Goal: Task Accomplishment & Management: Complete application form

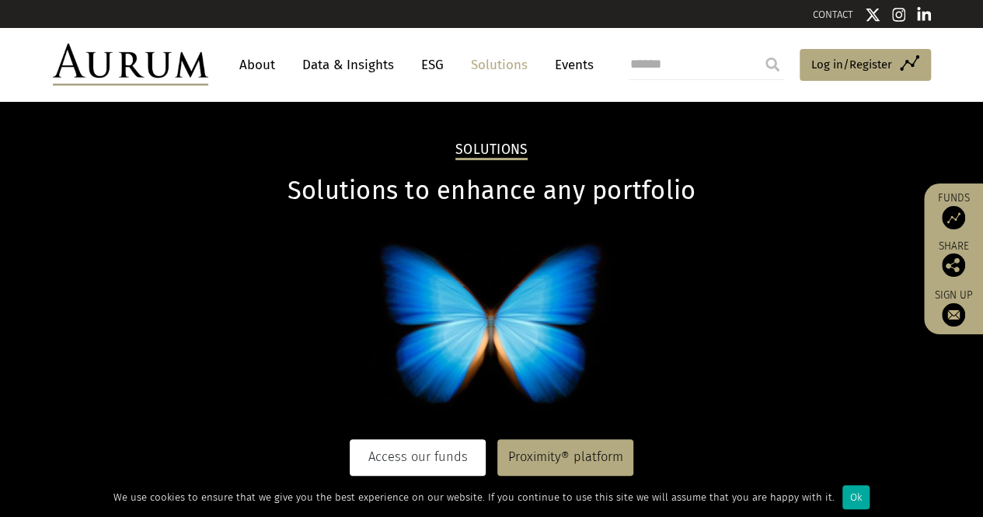
click at [426, 471] on link "Access our funds" at bounding box center [418, 457] width 136 height 36
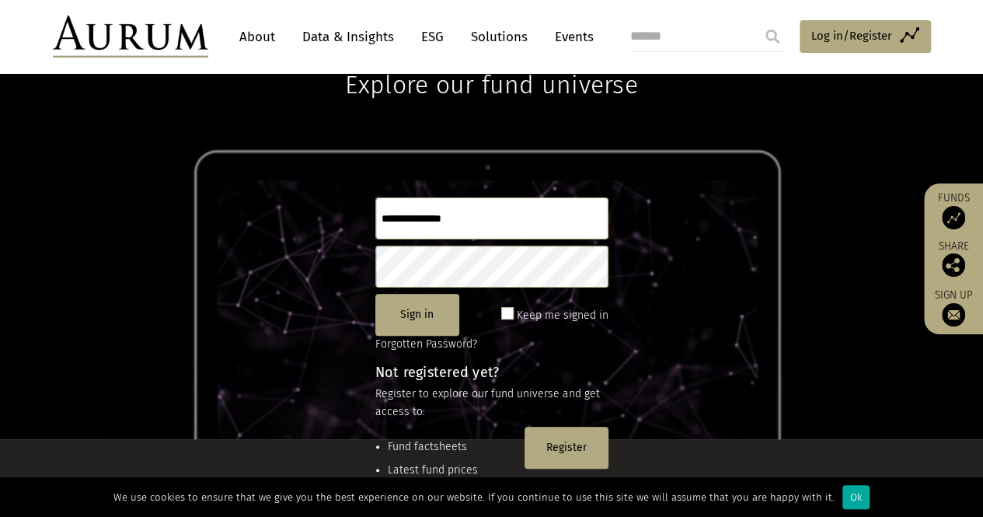
scroll to position [155, 0]
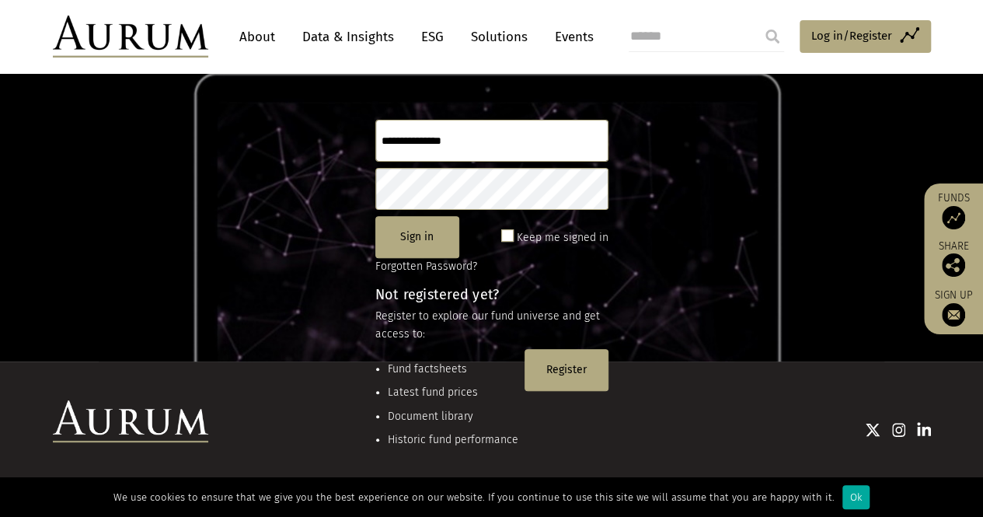
click at [556, 364] on button "Register" at bounding box center [566, 370] width 84 height 42
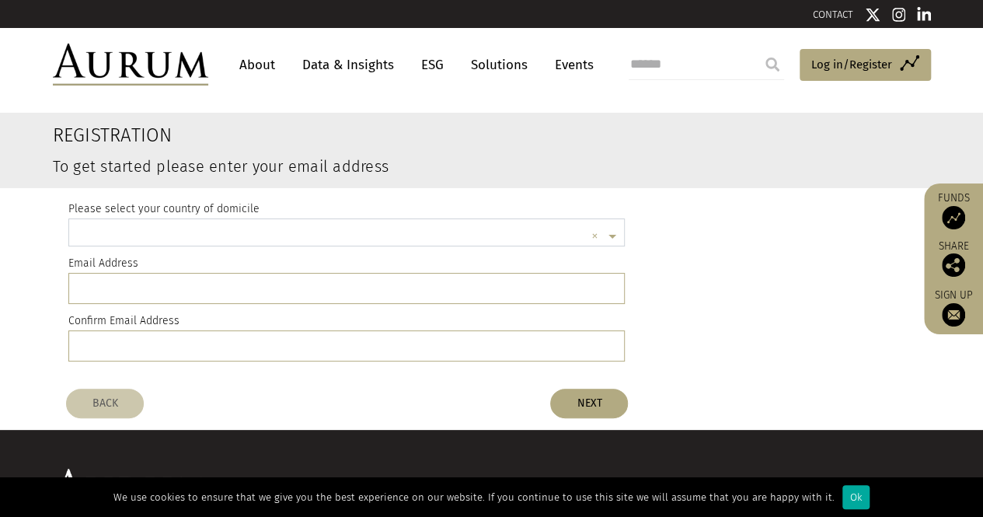
scroll to position [4, 0]
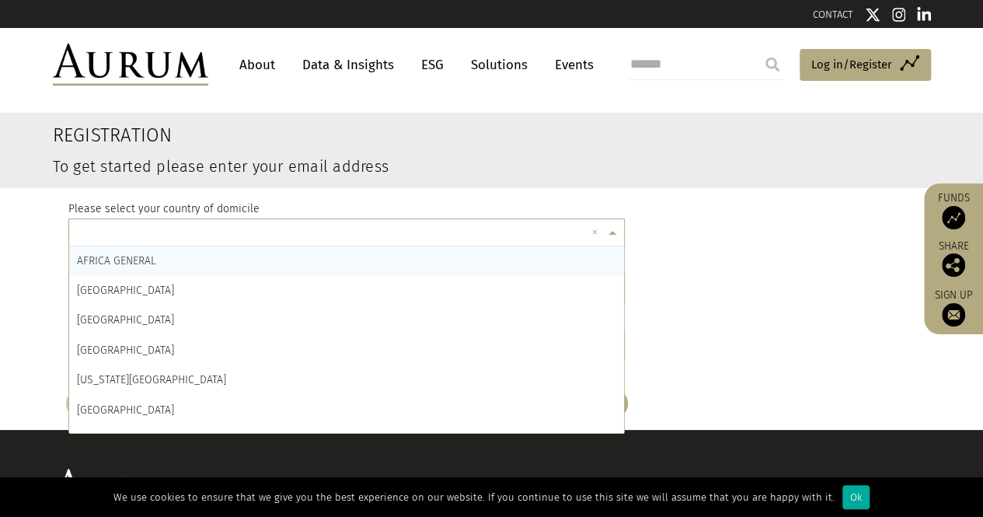
click at [232, 242] on input "text" at bounding box center [331, 234] width 509 height 31
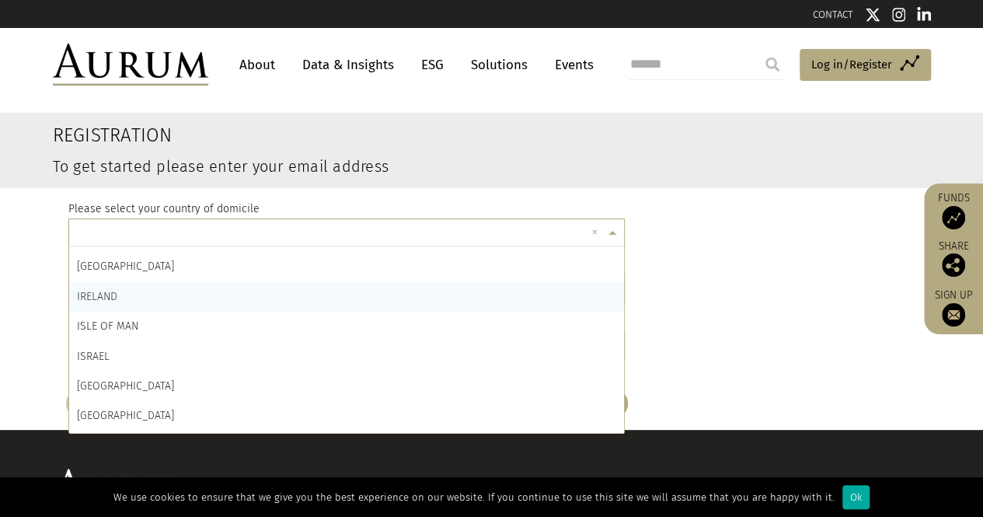
click at [135, 299] on div "IRELAND" at bounding box center [346, 297] width 555 height 30
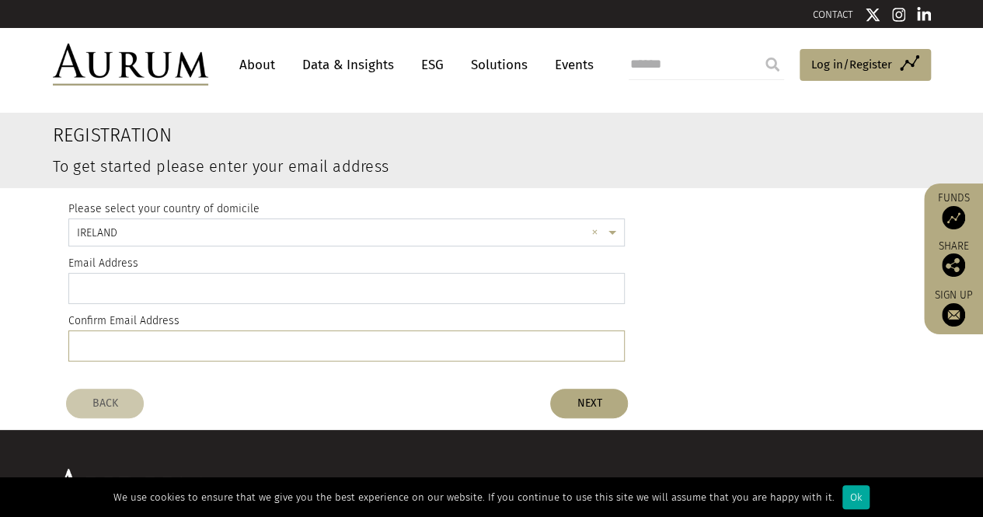
click at [135, 299] on input "email" at bounding box center [346, 288] width 557 height 31
type input "**********"
drag, startPoint x: 221, startPoint y: 282, endPoint x: 0, endPoint y: 293, distance: 220.9
click at [0, 293] on register-email-address "**********" at bounding box center [491, 246] width 983 height 267
click at [188, 339] on input "email" at bounding box center [346, 345] width 557 height 31
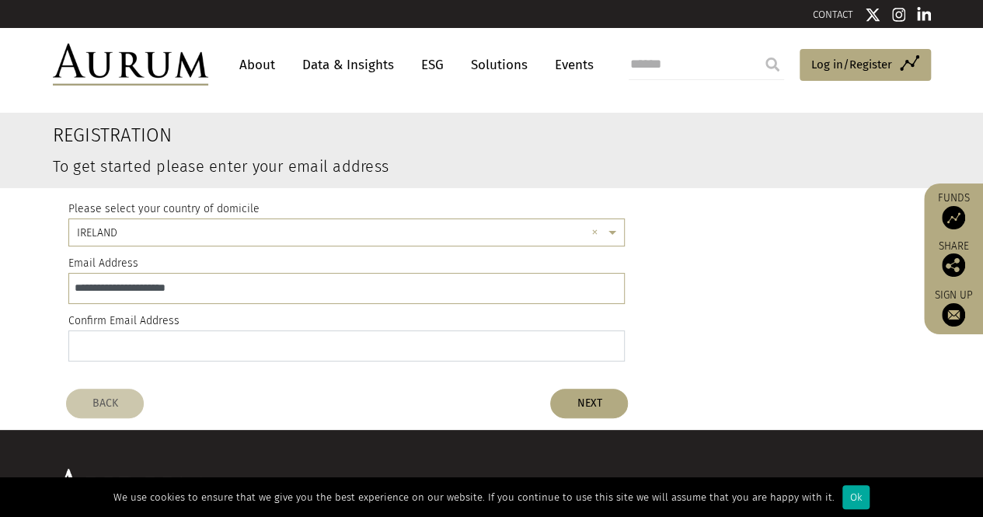
paste input "**********"
type input "**********"
click at [585, 394] on button "NEXT" at bounding box center [589, 403] width 78 height 30
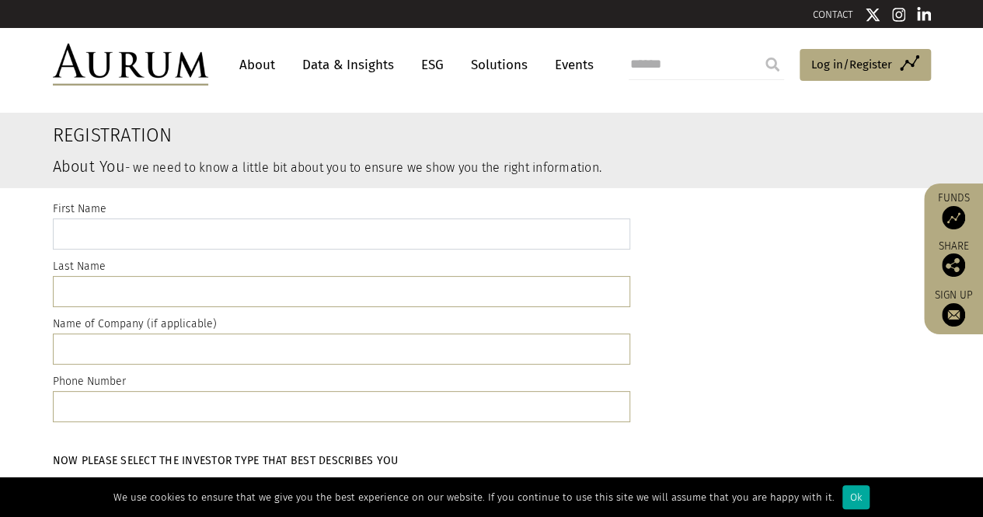
click at [134, 233] on input "text" at bounding box center [341, 233] width 577 height 31
type input "******"
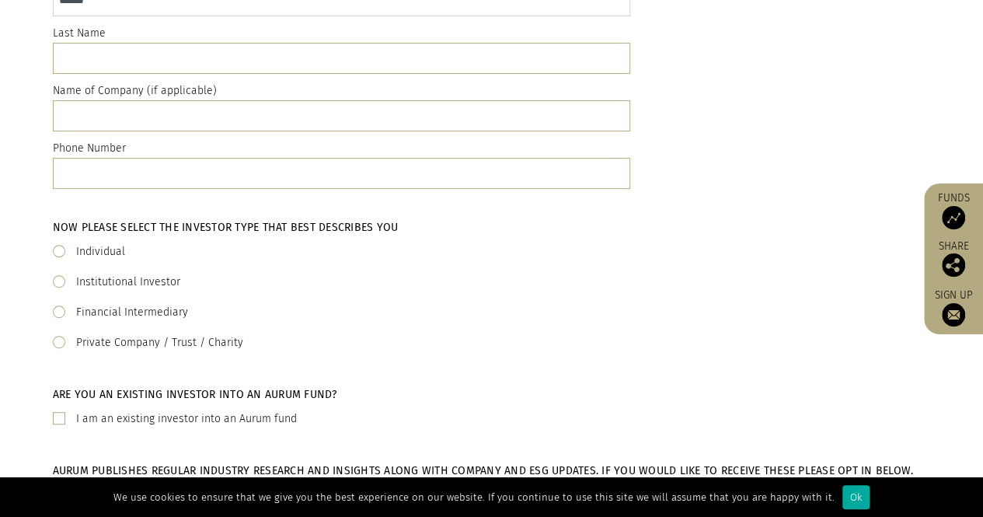
scroll to position [0, 0]
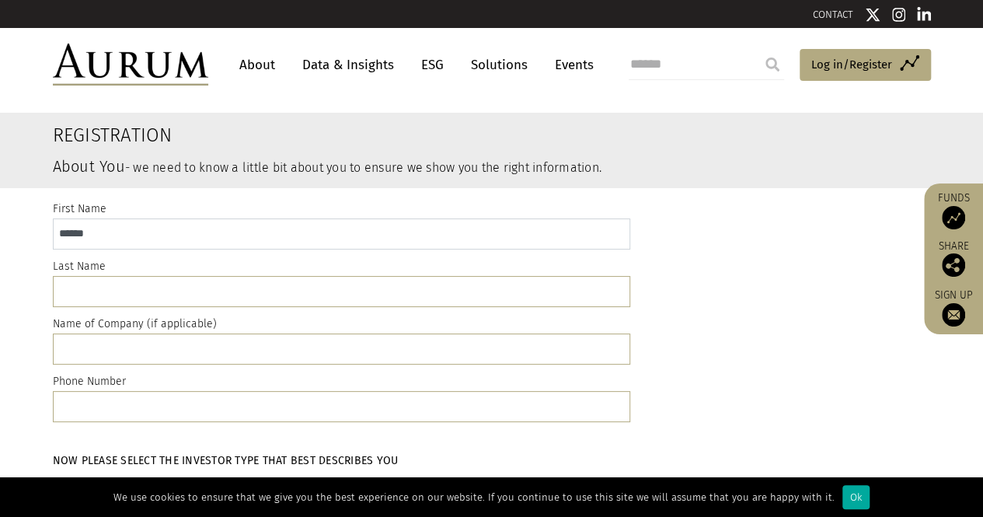
drag, startPoint x: 104, startPoint y: 234, endPoint x: 3, endPoint y: 242, distance: 101.3
click at [1, 242] on div "First Name ****** Last Name Name of Company (if applicable) Phone Number" at bounding box center [491, 314] width 983 height 253
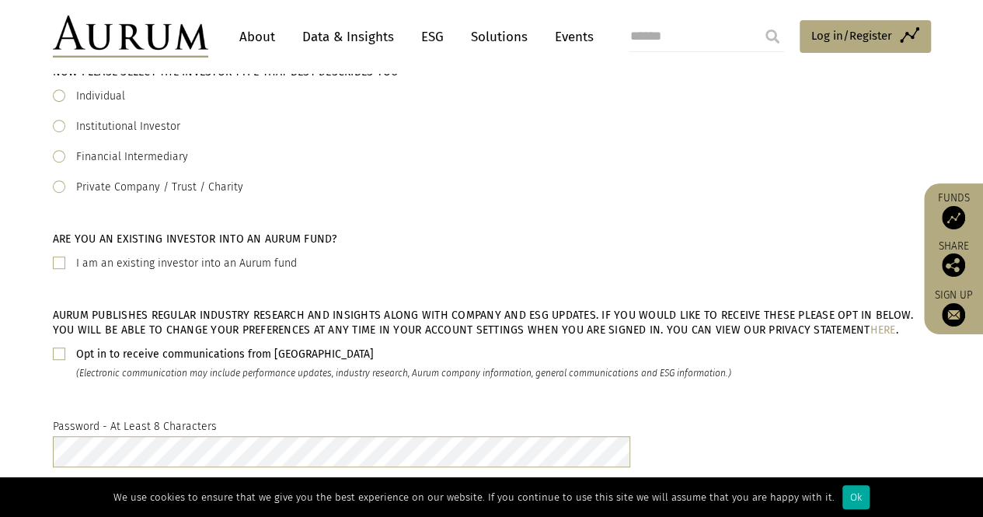
scroll to position [233, 0]
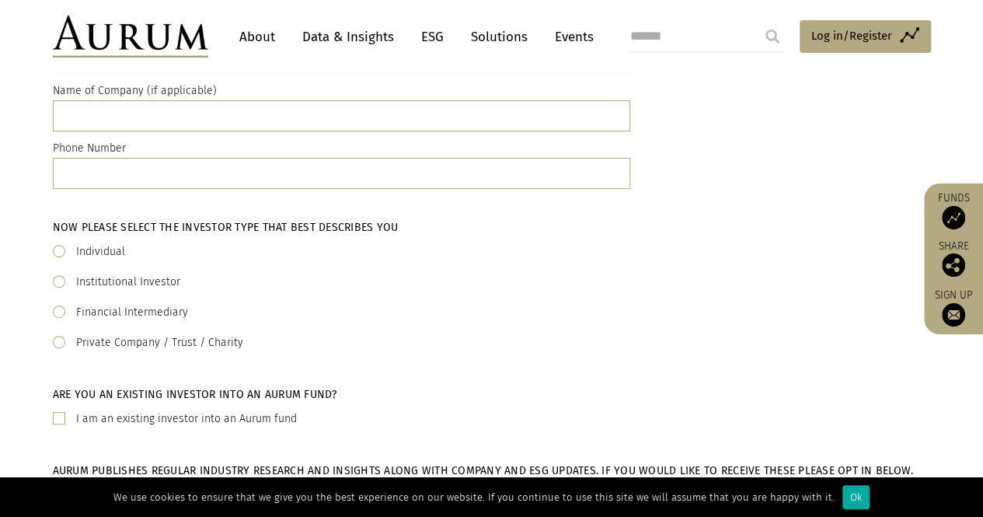
click at [64, 343] on div "Private Company / Trust / Charity" at bounding box center [492, 342] width 878 height 19
click at [61, 343] on span at bounding box center [59, 342] width 12 height 12
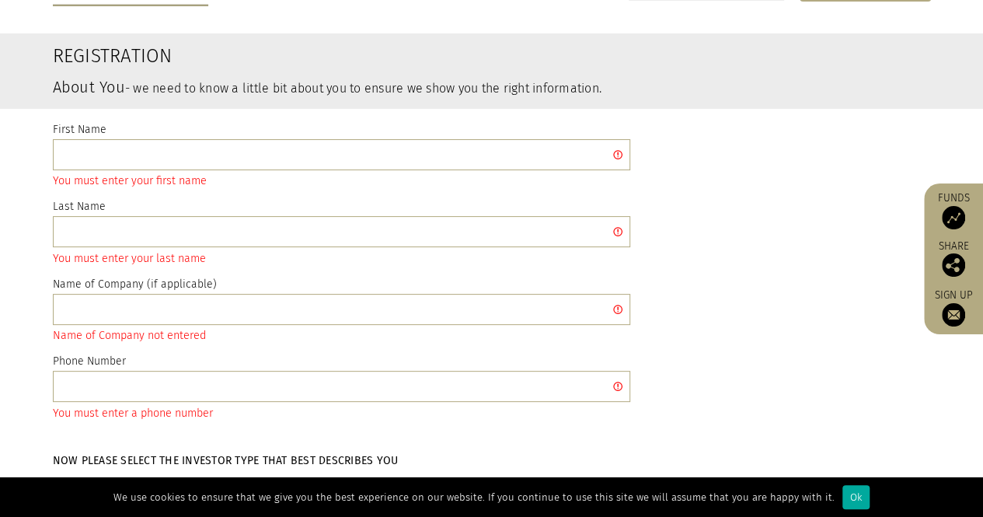
scroll to position [0, 0]
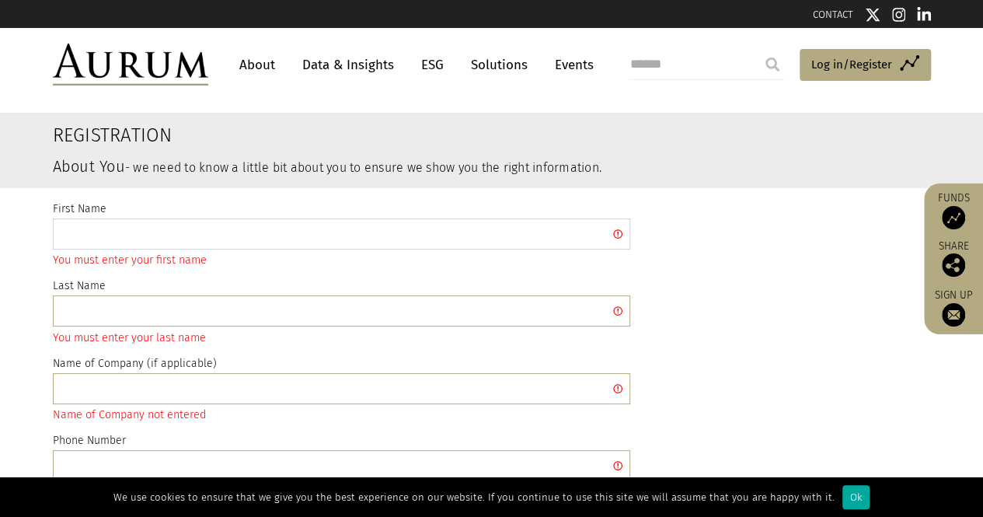
click at [197, 243] on input "text" at bounding box center [341, 233] width 577 height 31
type input "******"
click at [197, 324] on input "text" at bounding box center [341, 310] width 577 height 31
drag, startPoint x: 75, startPoint y: 312, endPoint x: 62, endPoint y: 315, distance: 13.0
click at [66, 314] on input "*****" at bounding box center [341, 310] width 577 height 31
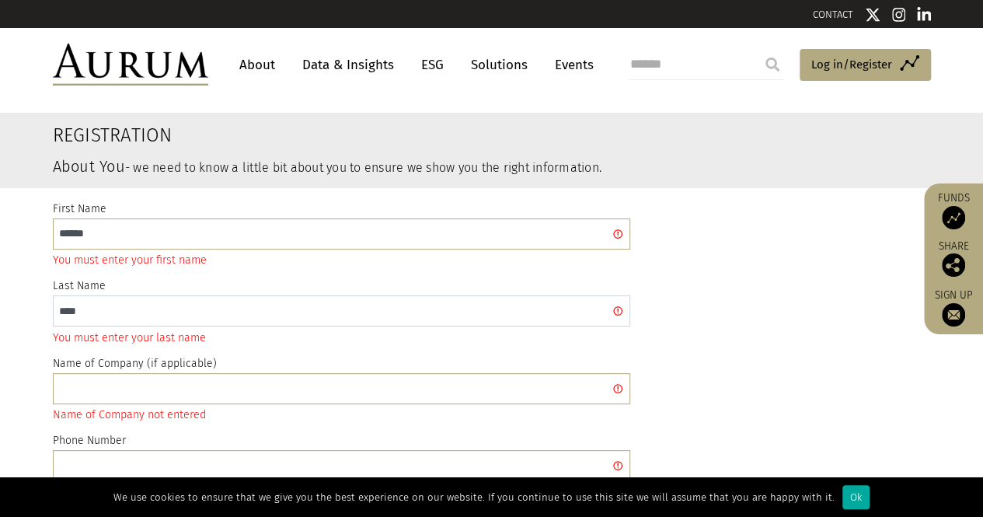
click at [66, 312] on input "****" at bounding box center [341, 310] width 577 height 31
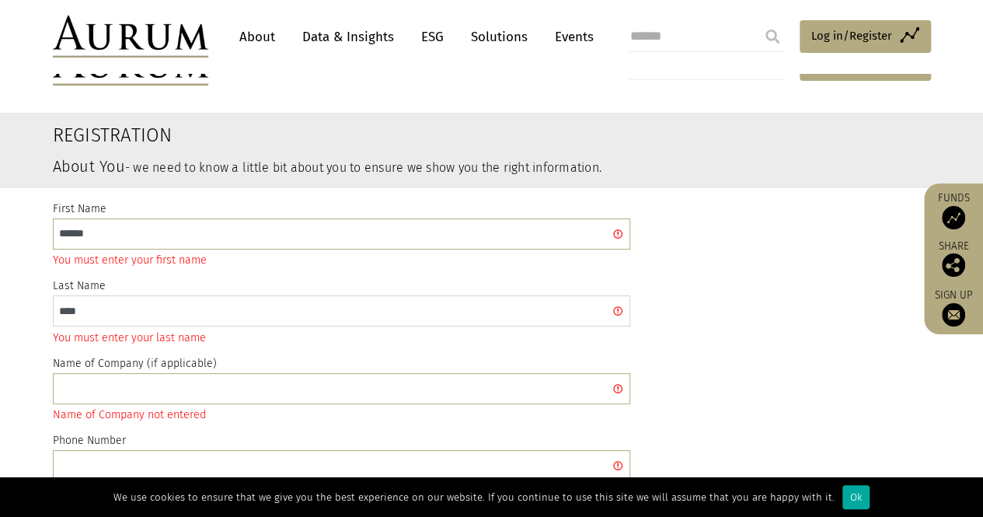
scroll to position [155, 0]
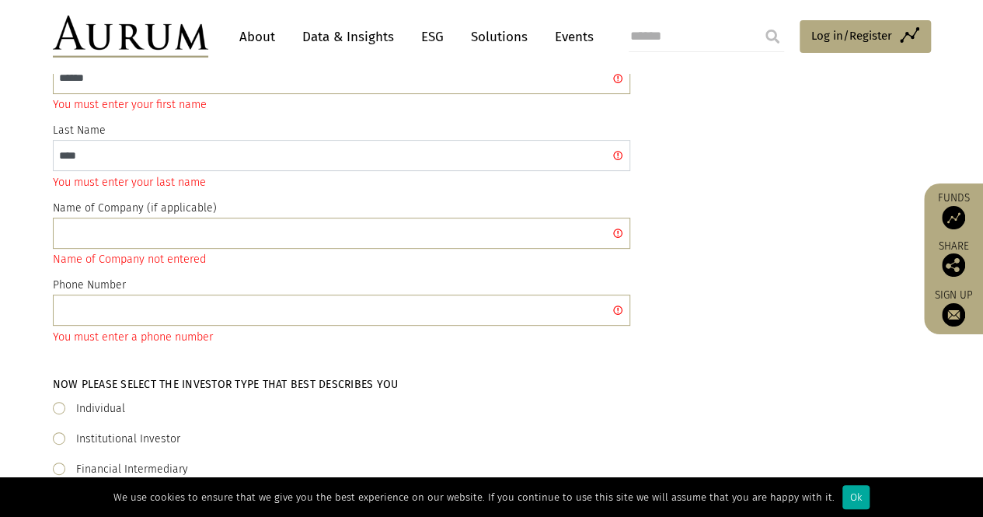
type input "****"
click at [106, 225] on input "text" at bounding box center [341, 233] width 577 height 31
type input "**"
click at [190, 298] on input "text" at bounding box center [341, 309] width 577 height 31
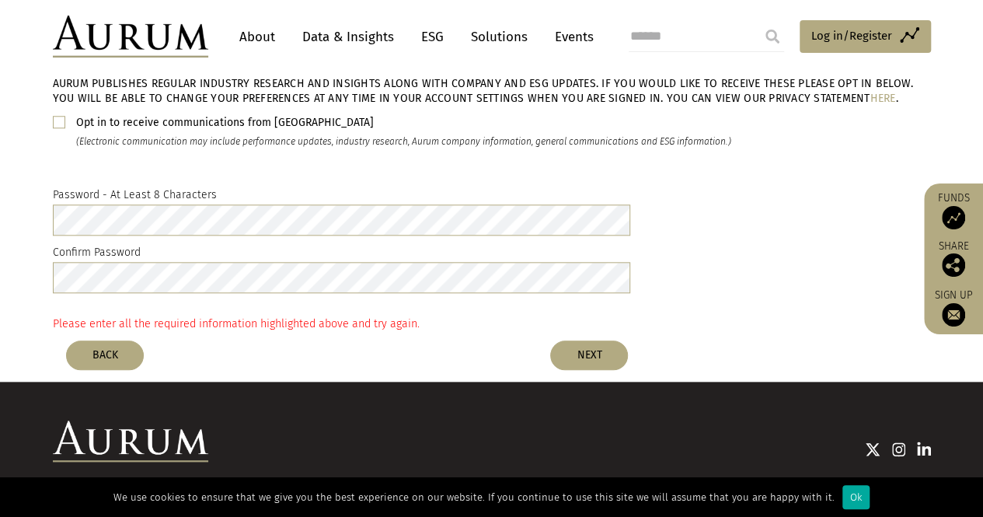
scroll to position [770, 0]
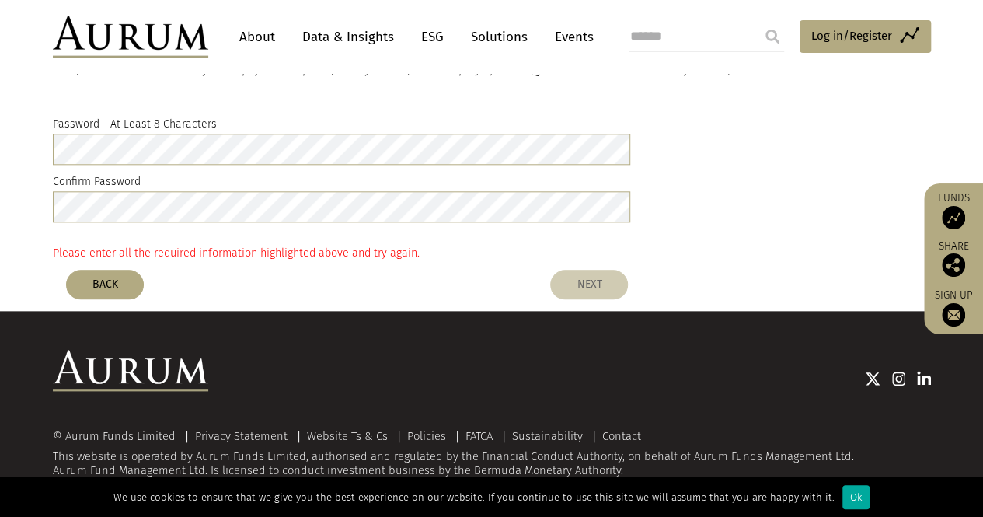
type input "*********"
click at [604, 285] on button "NEXT" at bounding box center [589, 285] width 78 height 30
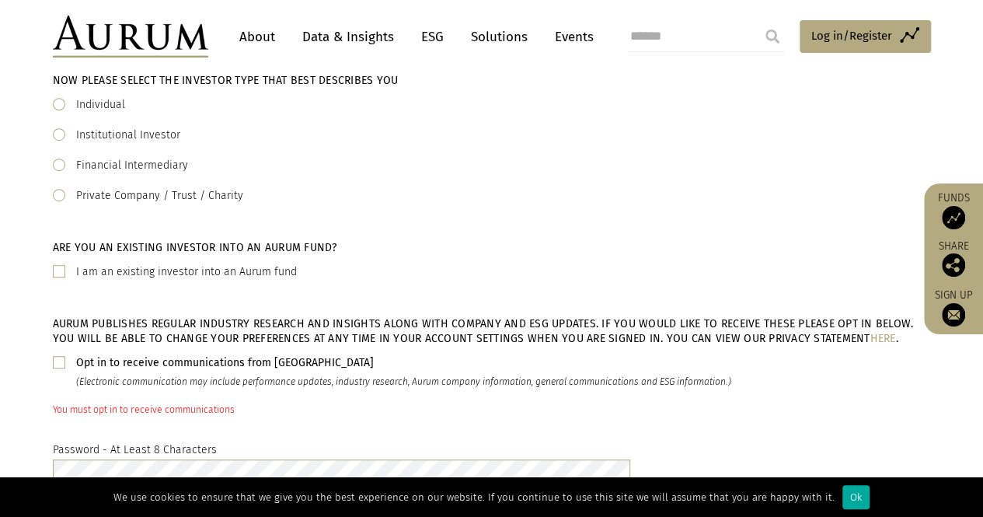
scroll to position [458, 0]
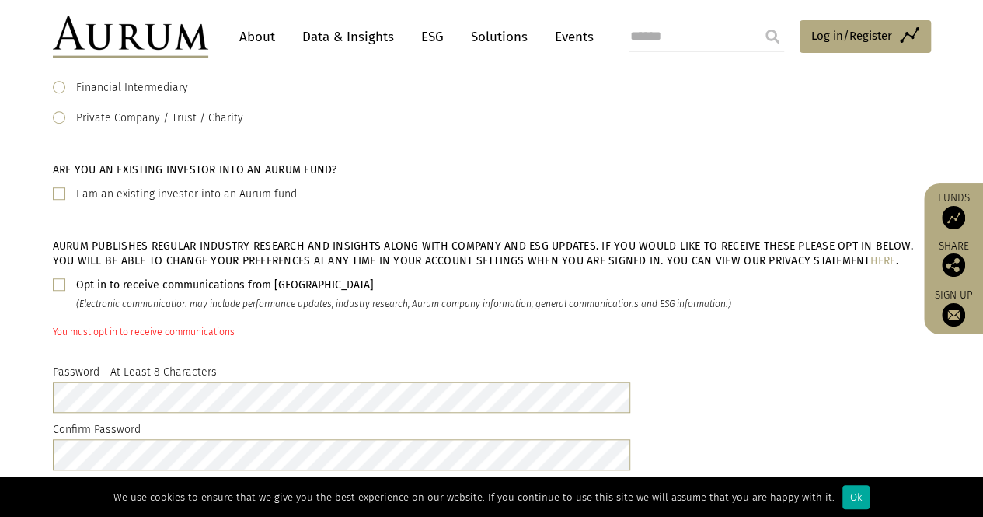
click at [56, 280] on span at bounding box center [59, 284] width 12 height 12
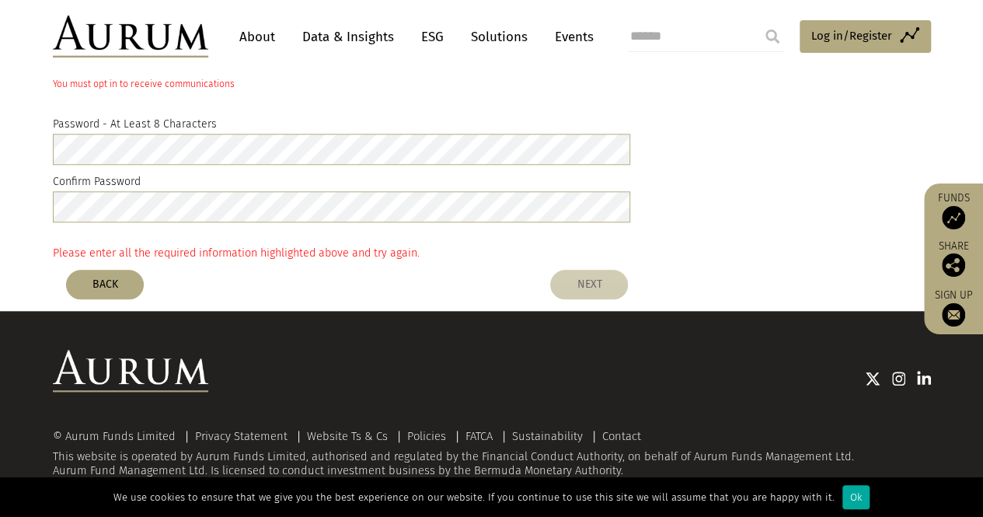
click at [578, 287] on button "NEXT" at bounding box center [589, 285] width 78 height 30
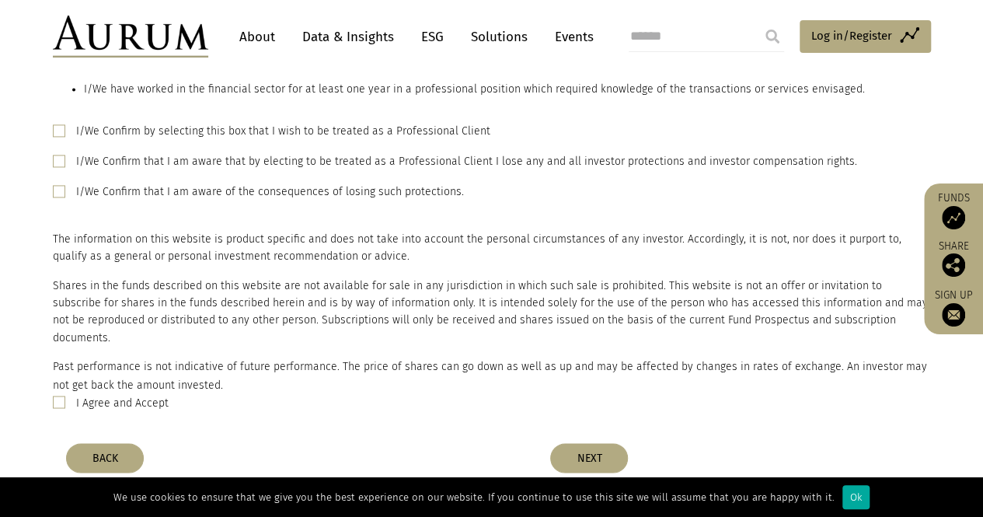
scroll to position [1243, 0]
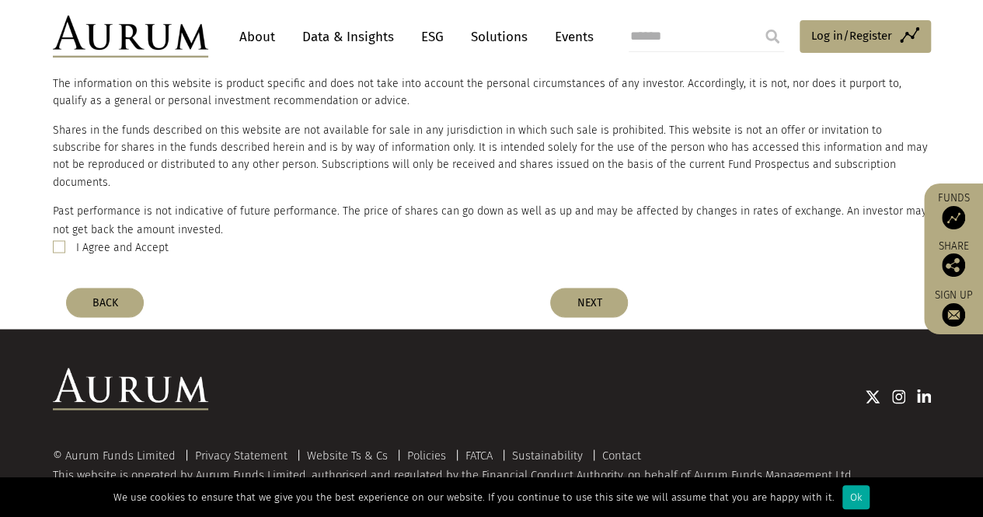
click at [59, 240] on span at bounding box center [59, 246] width 12 height 12
click at [593, 291] on button "NEXT" at bounding box center [589, 302] width 78 height 30
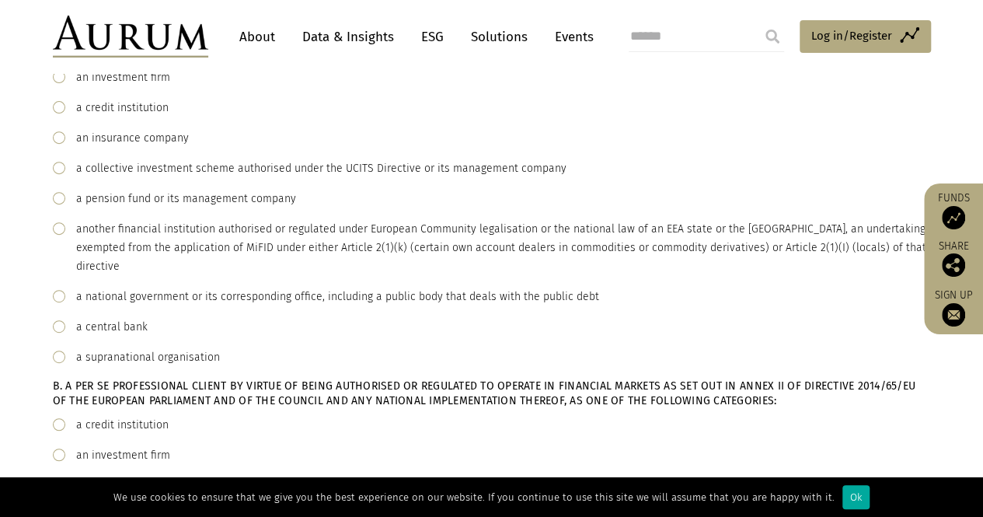
scroll to position [98, 0]
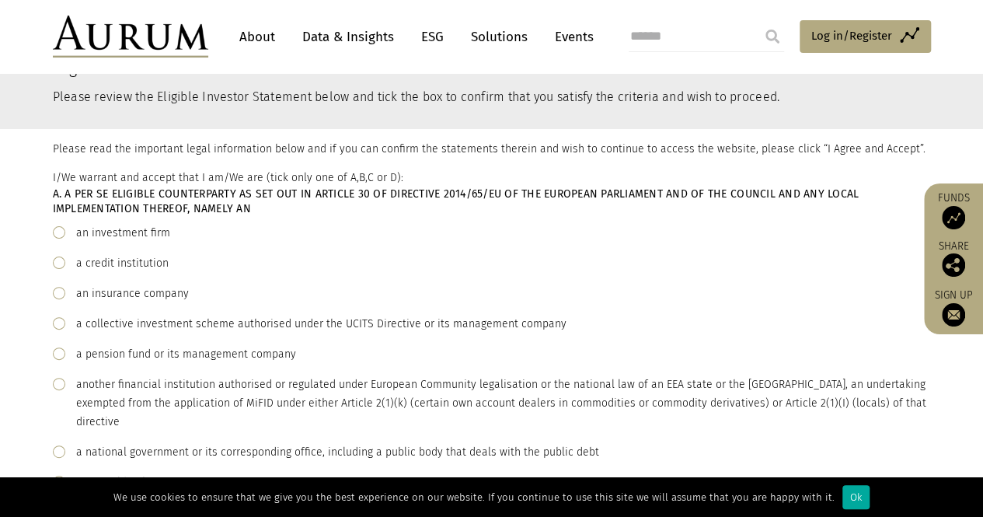
click at [152, 228] on div "an investment firm" at bounding box center [123, 233] width 94 height 19
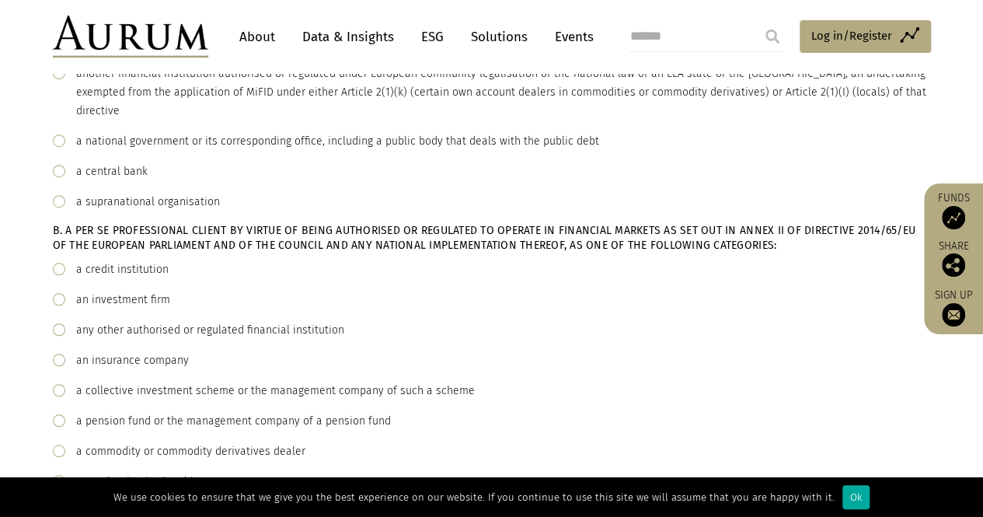
click at [121, 272] on div "a credit institution" at bounding box center [122, 269] width 92 height 19
click at [146, 268] on div "a credit institution" at bounding box center [122, 269] width 92 height 19
click at [131, 295] on div "an investment firm" at bounding box center [123, 300] width 94 height 19
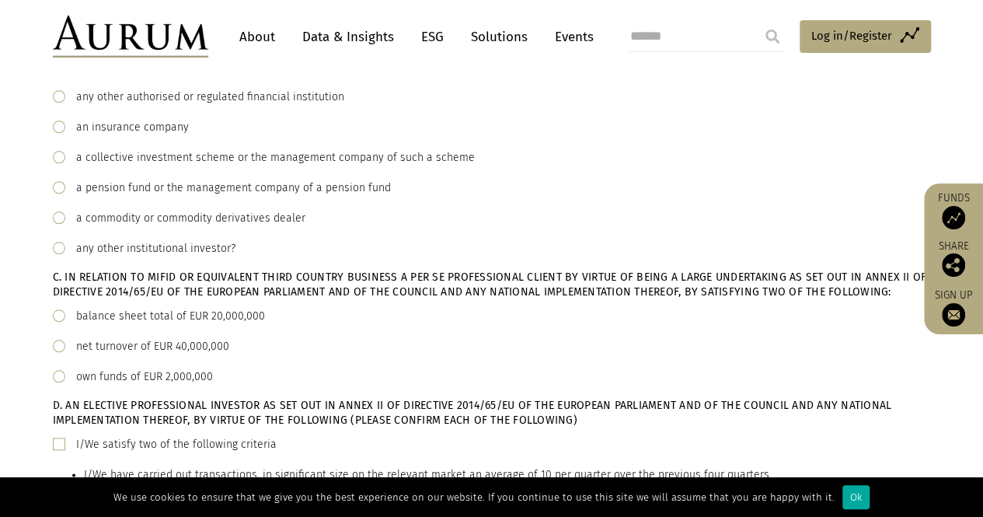
scroll to position [797, 0]
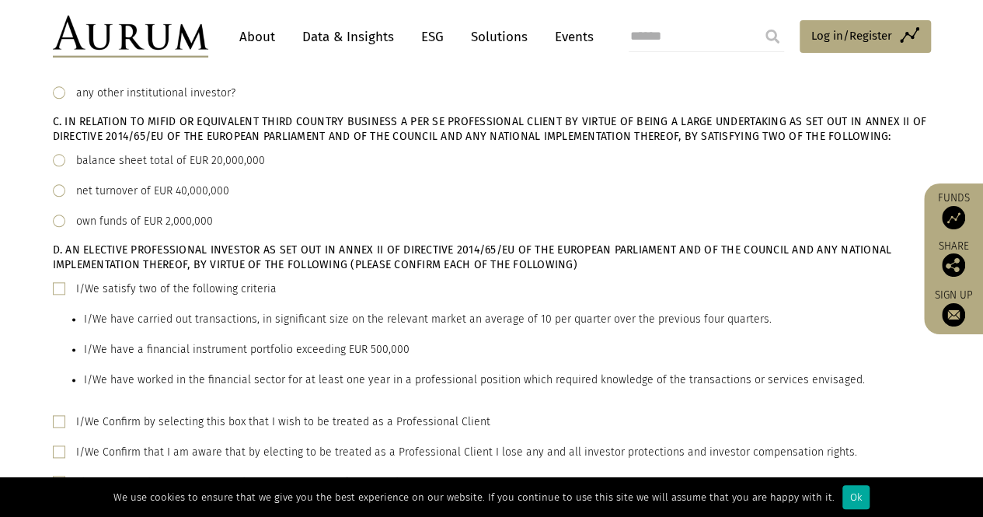
click at [62, 281] on div "I/We satisfy two of the following criteria I/We have carried out transactions, …" at bounding box center [492, 340] width 878 height 121
drag, startPoint x: 57, startPoint y: 287, endPoint x: 148, endPoint y: 283, distance: 90.2
click at [58, 287] on span at bounding box center [59, 288] width 12 height 12
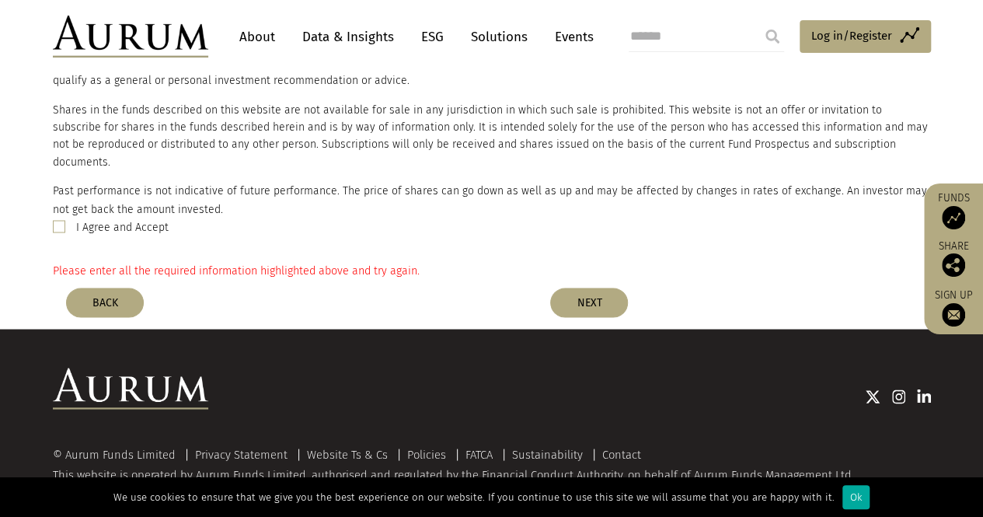
scroll to position [1108, 0]
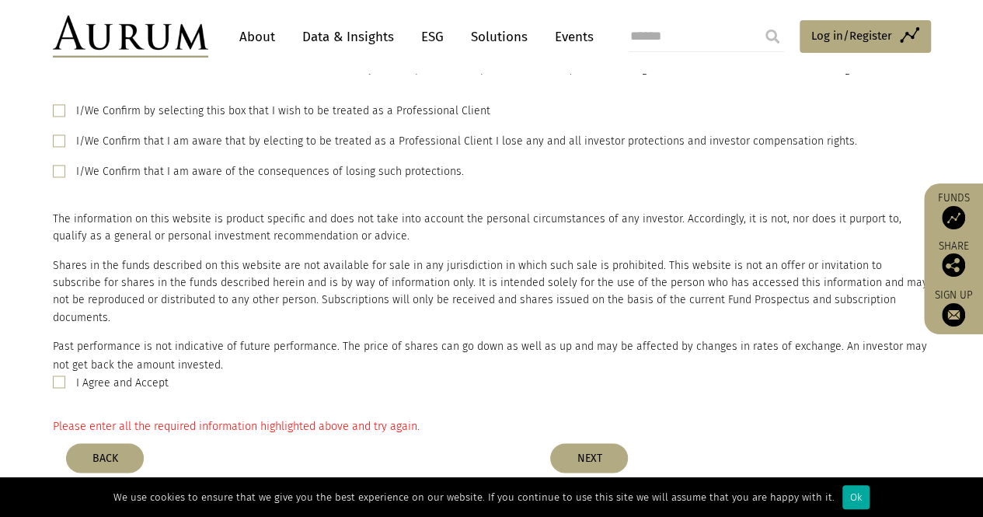
click at [57, 178] on div "I/We Confirm that I am aware of the consequences of losing such protections." at bounding box center [492, 171] width 878 height 19
click at [56, 141] on span at bounding box center [59, 140] width 12 height 12
click at [65, 166] on div "I/We Confirm that I am aware of the consequences of losing such protections." at bounding box center [492, 171] width 878 height 19
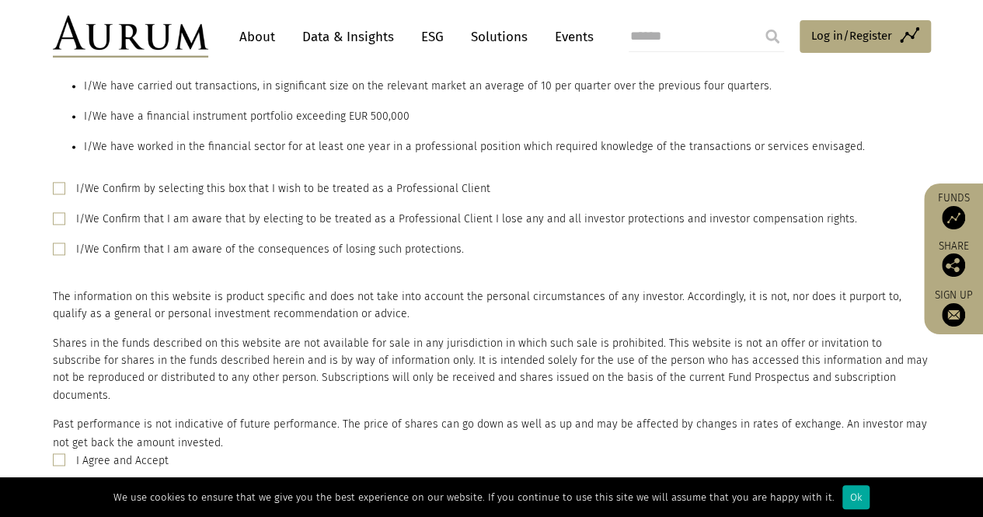
click at [53, 187] on span at bounding box center [59, 188] width 12 height 12
click at [54, 247] on span at bounding box center [59, 248] width 12 height 12
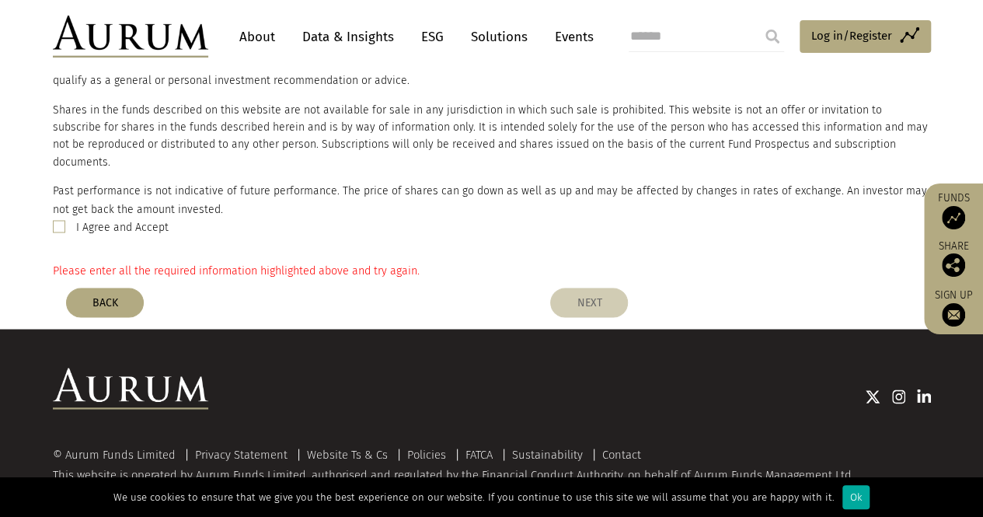
click at [589, 294] on button "NEXT" at bounding box center [589, 302] width 78 height 30
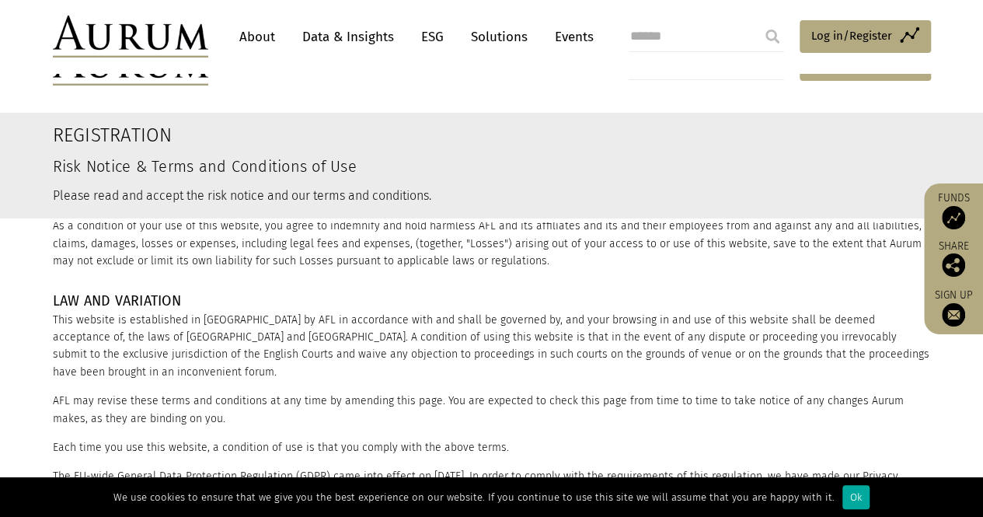
scroll to position [309, 0]
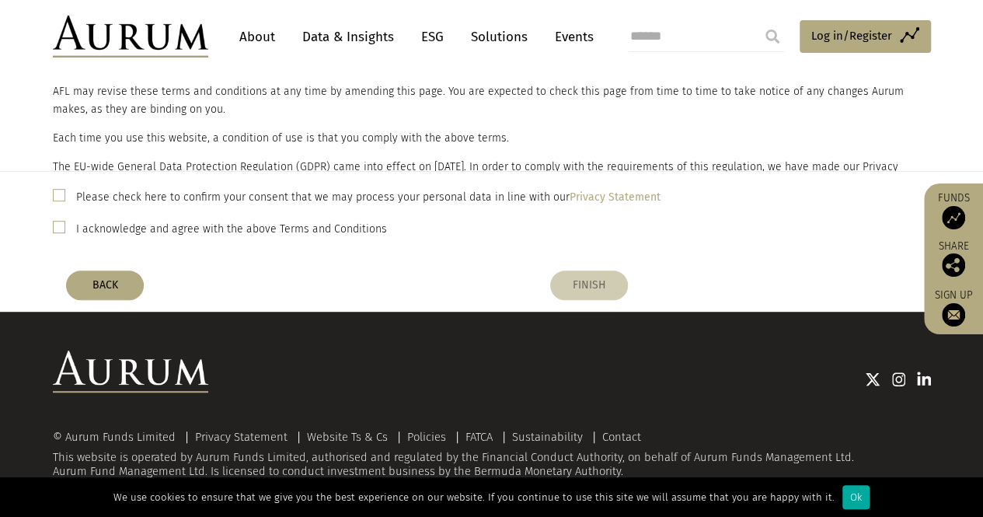
click at [614, 282] on button "FINISH" at bounding box center [589, 285] width 78 height 30
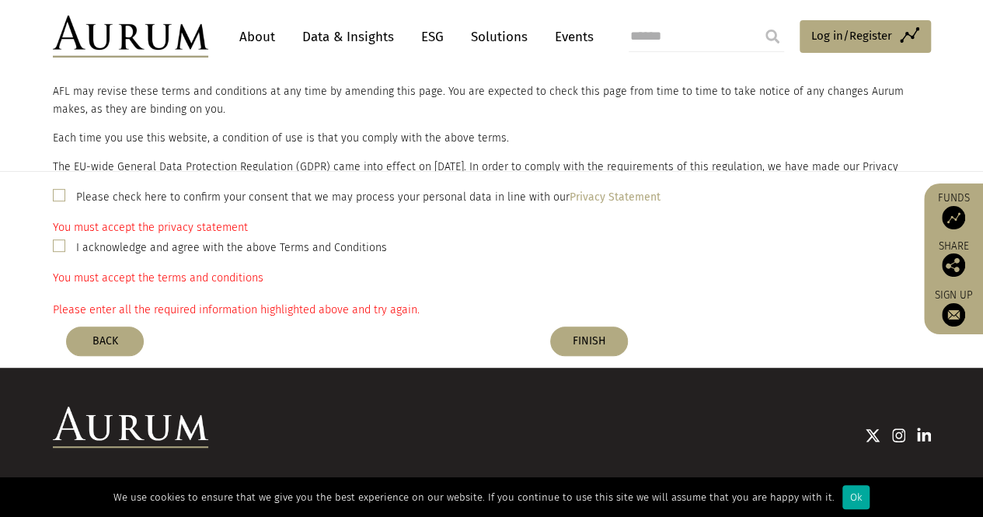
click at [61, 197] on span at bounding box center [59, 195] width 12 height 12
click at [57, 244] on span at bounding box center [59, 245] width 12 height 12
click at [564, 339] on button "FINISH" at bounding box center [589, 341] width 78 height 30
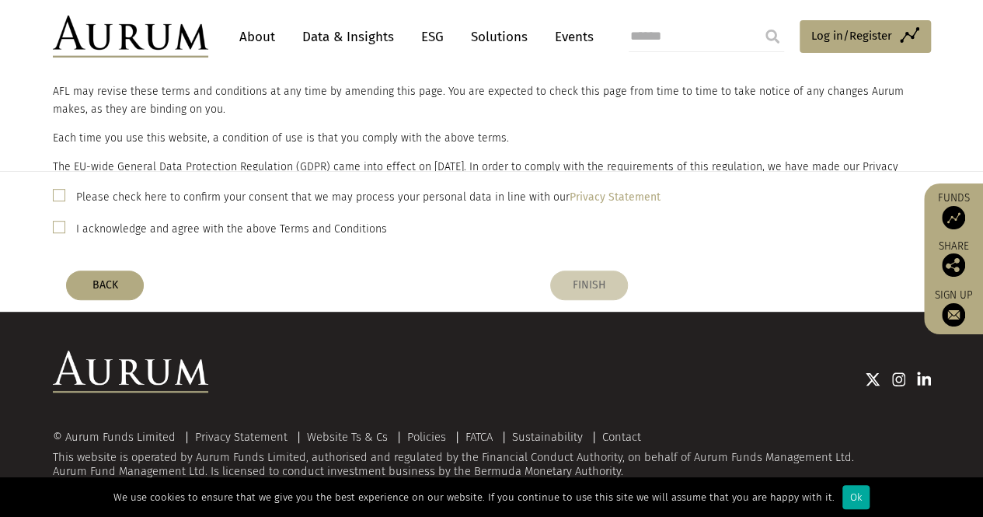
click at [594, 288] on button "FINISH" at bounding box center [589, 285] width 78 height 30
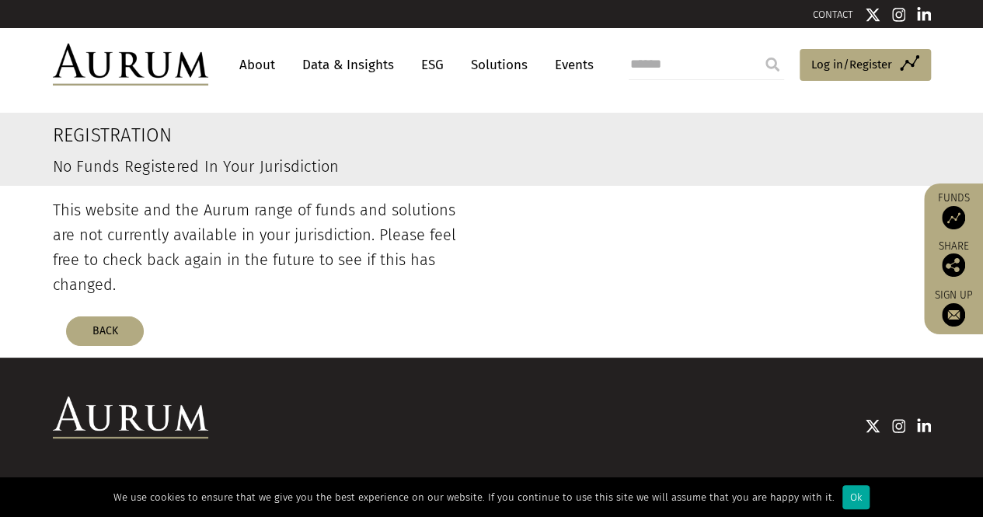
click at [671, 64] on input "search" at bounding box center [705, 64] width 155 height 31
paste input "**********"
type input "**********"
click at [757, 49] on input "submit" at bounding box center [772, 64] width 31 height 31
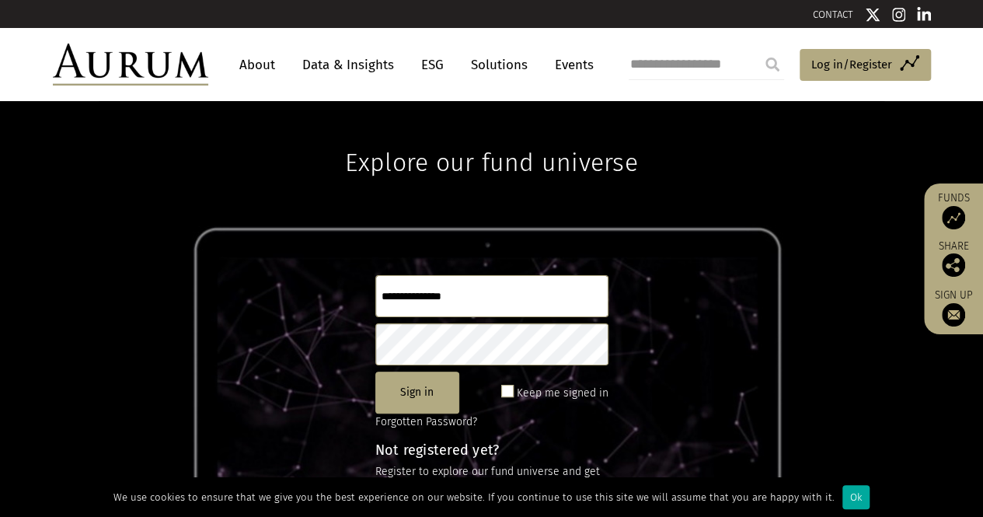
scroll to position [22, 0]
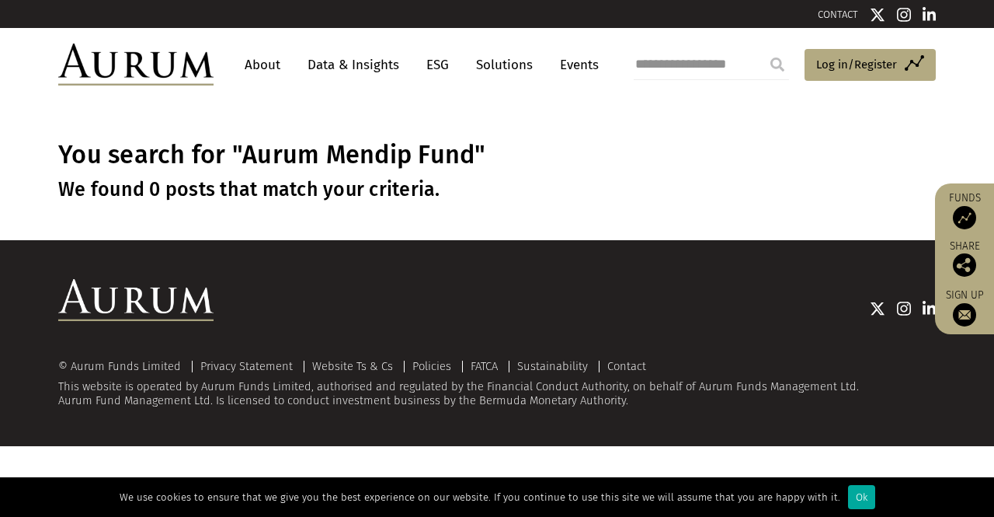
click at [437, 68] on link "ESG" at bounding box center [438, 64] width 38 height 29
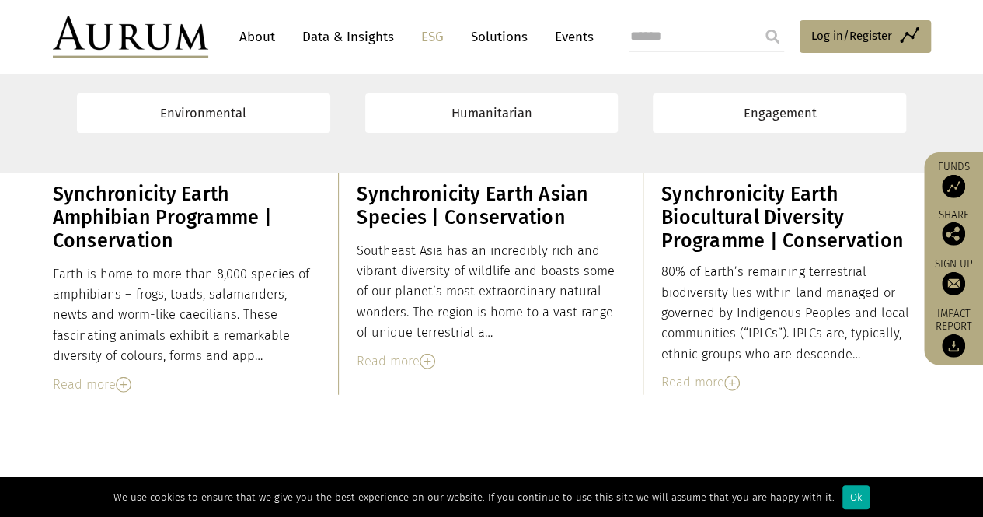
scroll to position [2253, 0]
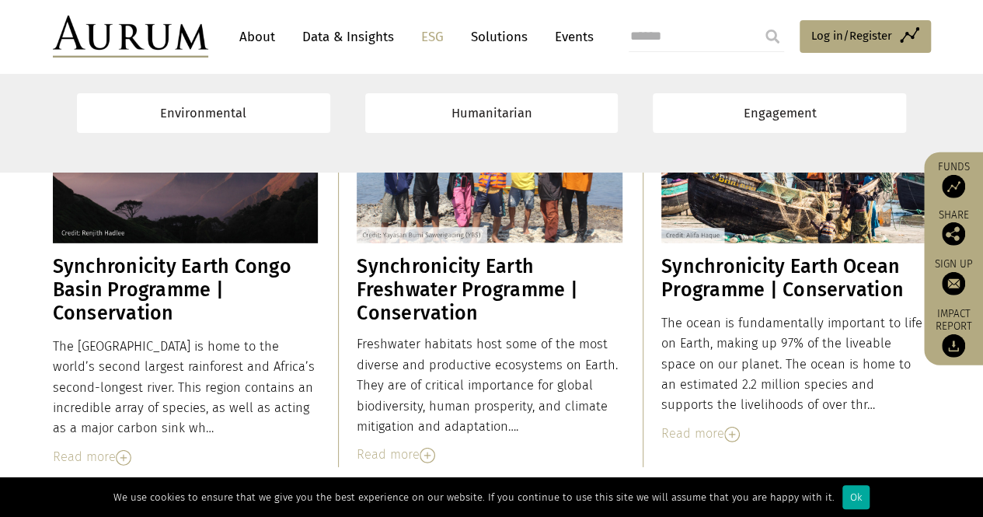
click at [503, 40] on link "Solutions" at bounding box center [499, 37] width 72 height 29
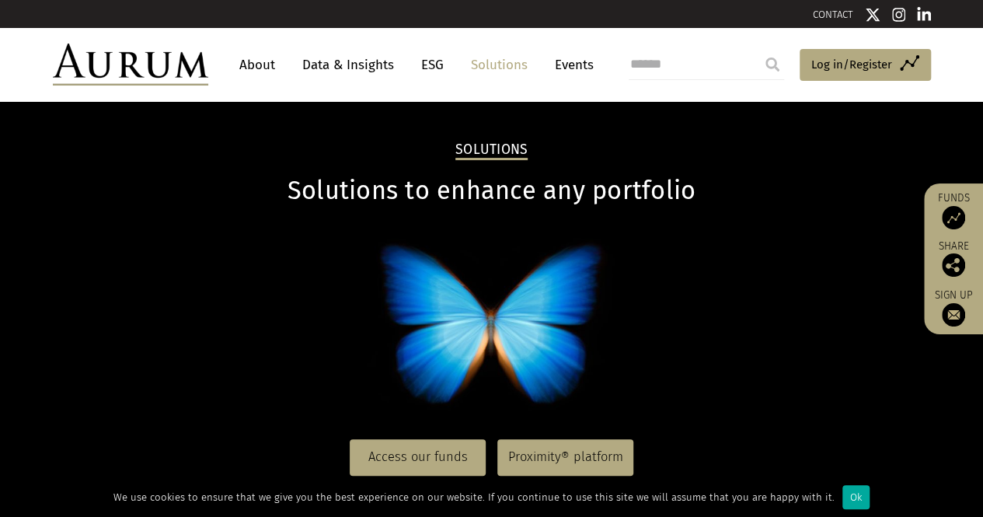
click at [361, 71] on link "Data & Insights" at bounding box center [347, 64] width 107 height 29
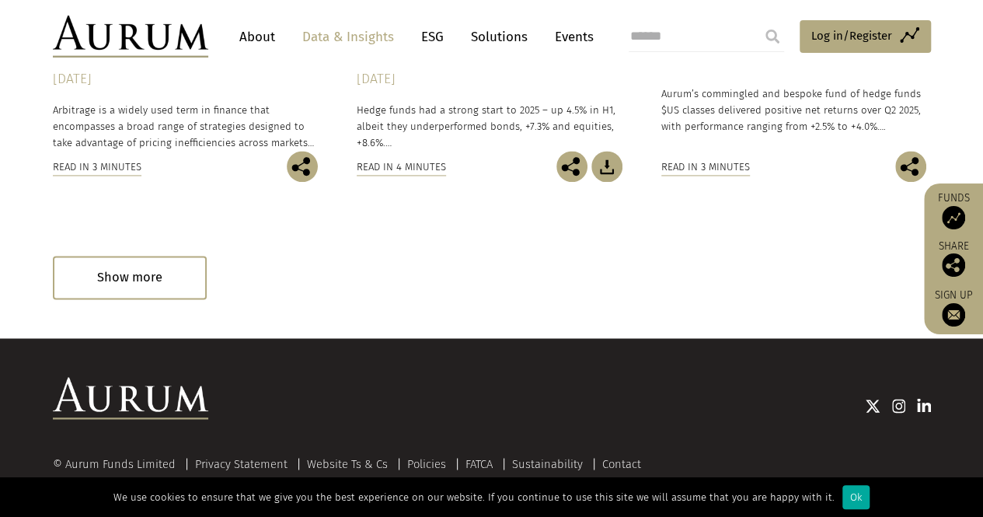
scroll to position [932, 0]
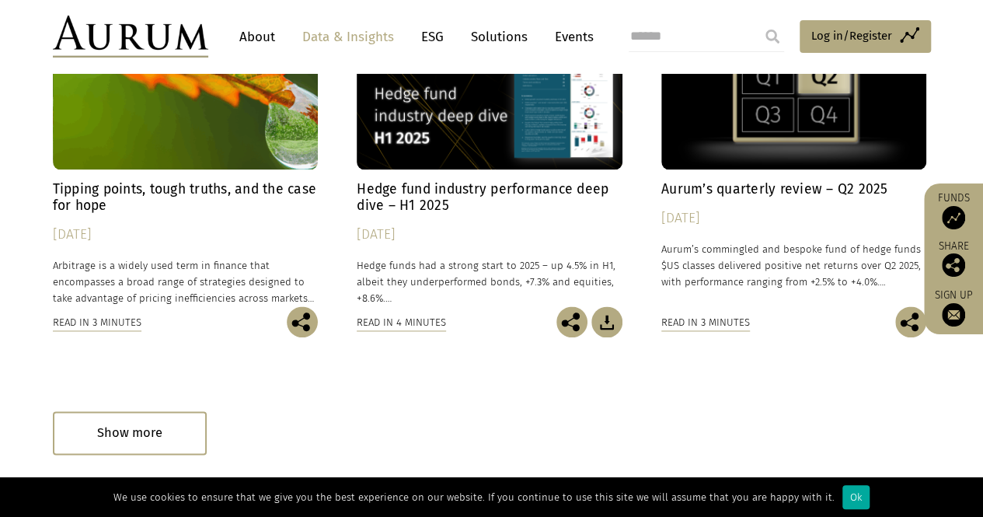
click at [682, 197] on div "Aurum’s quarterly review – Q2 2025 [DATE] [PERSON_NAME]’s commingled and bespok…" at bounding box center [794, 243] width 266 height 125
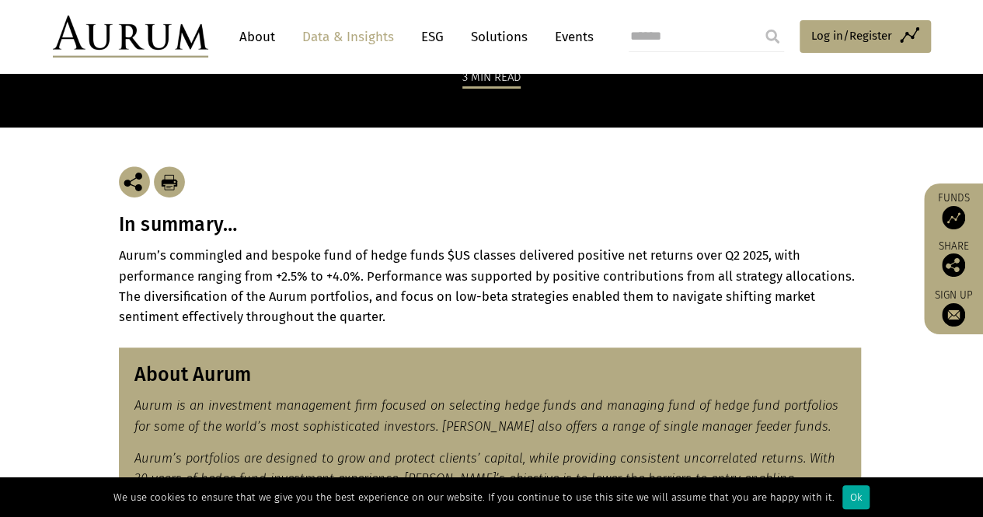
scroll to position [388, 0]
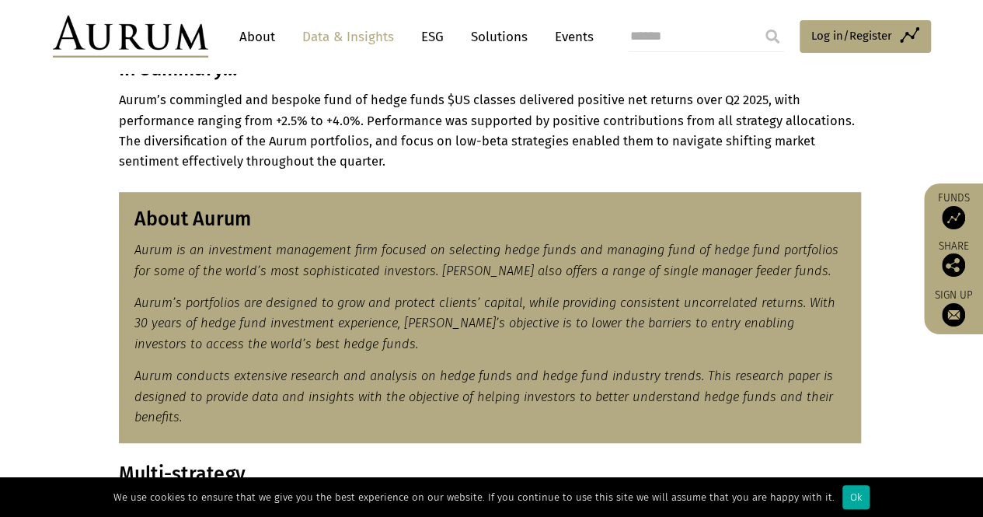
click at [958, 216] on img at bounding box center [953, 217] width 23 height 23
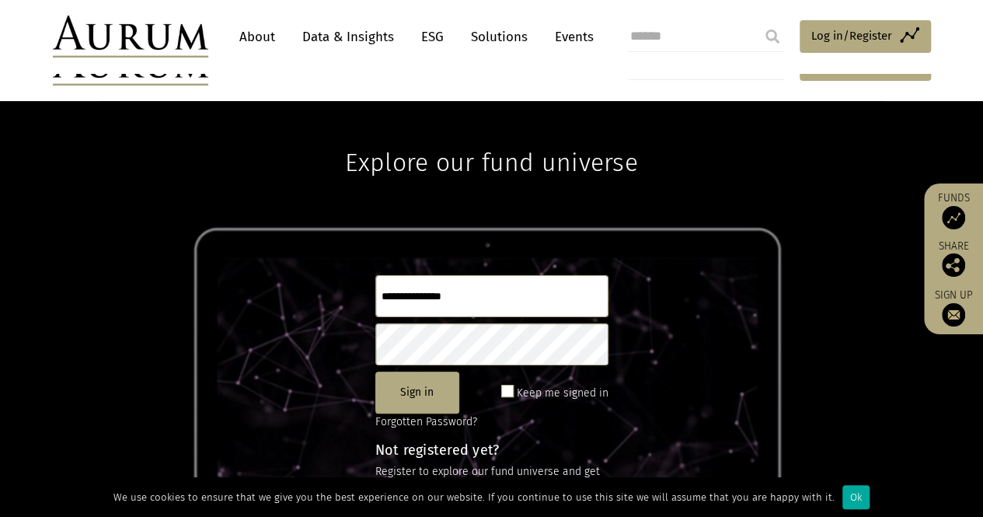
scroll to position [206, 0]
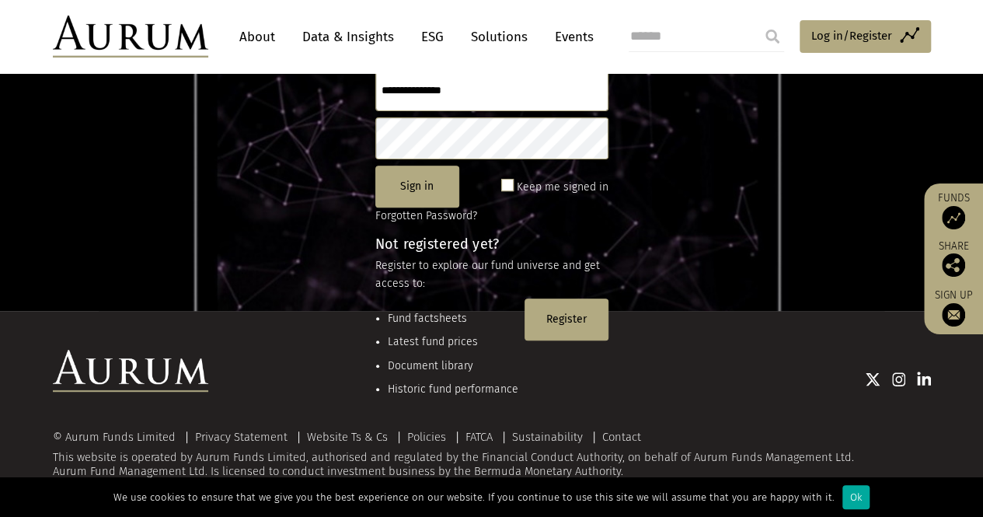
click at [432, 322] on li "Fund factsheets" at bounding box center [453, 318] width 131 height 17
click at [433, 318] on li "Fund factsheets" at bounding box center [453, 318] width 131 height 17
